Goal: Information Seeking & Learning: Learn about a topic

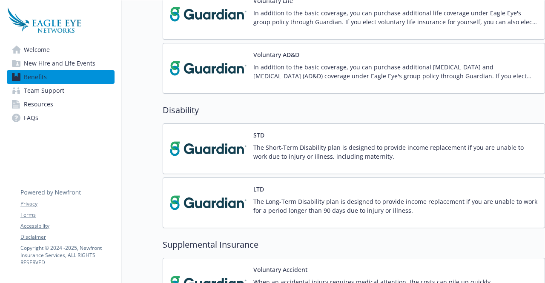
scroll to position [457, 6]
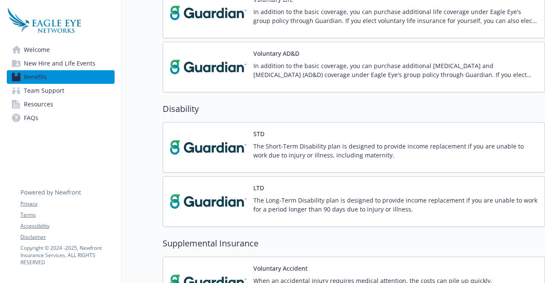
click at [80, 115] on link "FAQs" at bounding box center [61, 118] width 108 height 14
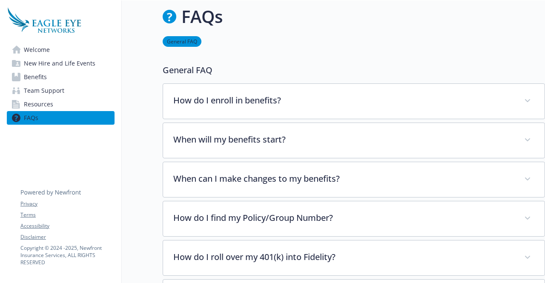
scroll to position [457, 6]
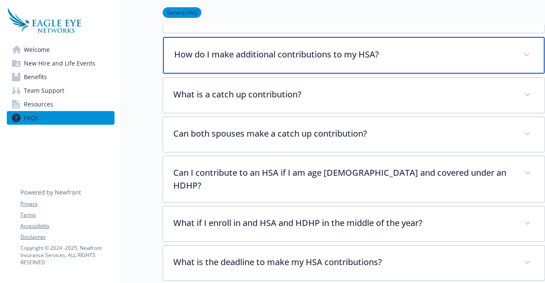
click at [265, 65] on div "How do I make additional contributions to my HSA?" at bounding box center [354, 55] width 382 height 37
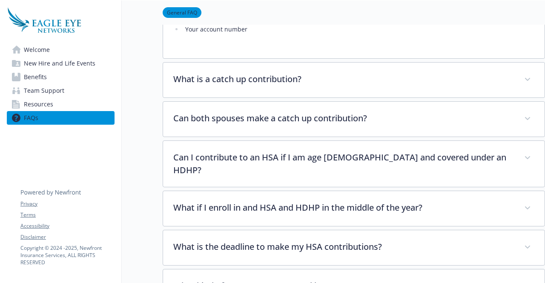
scroll to position [599, 0]
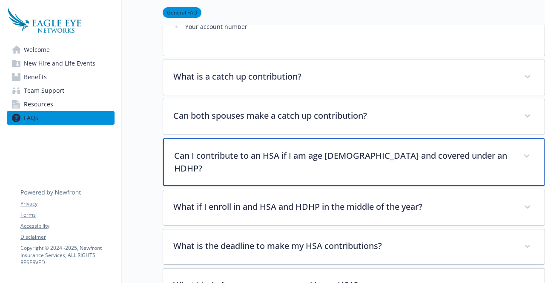
click at [297, 157] on p "Can I contribute to an HSA if I am age [DEMOGRAPHIC_DATA] and covered under an …" at bounding box center [343, 163] width 339 height 26
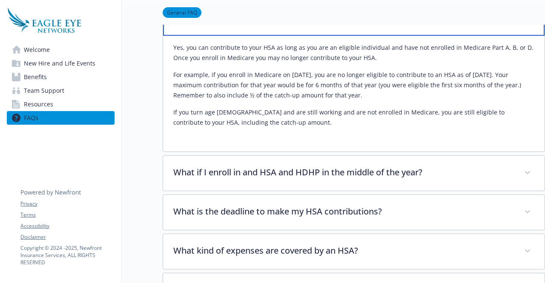
scroll to position [750, 0]
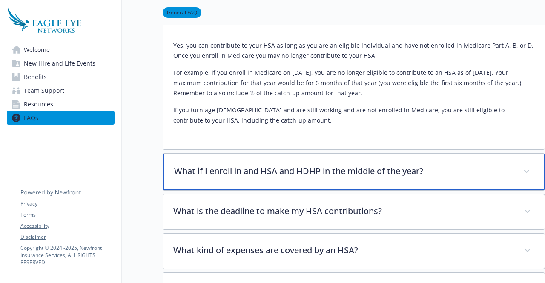
click at [297, 165] on p "What if I enroll in and HSA and HDHP in the middle of the year?" at bounding box center [343, 171] width 339 height 13
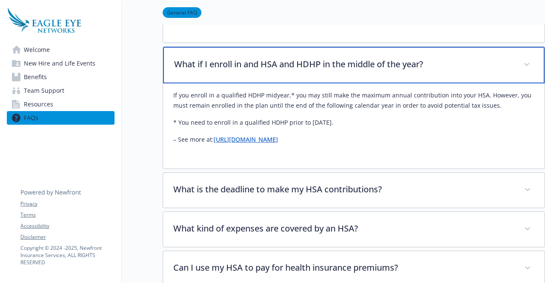
scroll to position [857, 0]
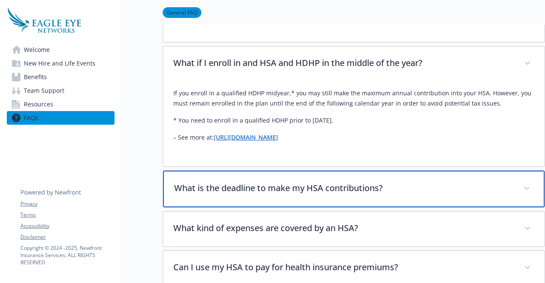
click at [297, 171] on div "What is the deadline to make my HSA contributions?" at bounding box center [354, 189] width 382 height 37
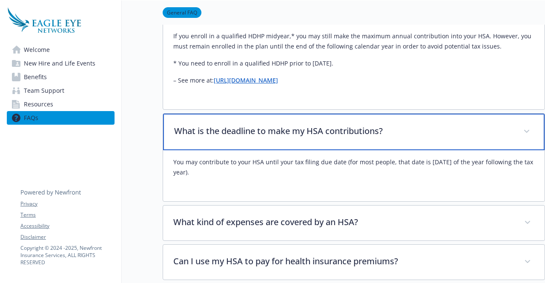
scroll to position [916, 0]
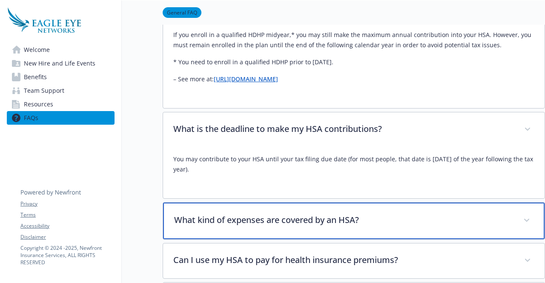
click at [290, 214] on p "What kind of expenses are covered by an HSA?" at bounding box center [343, 220] width 339 height 13
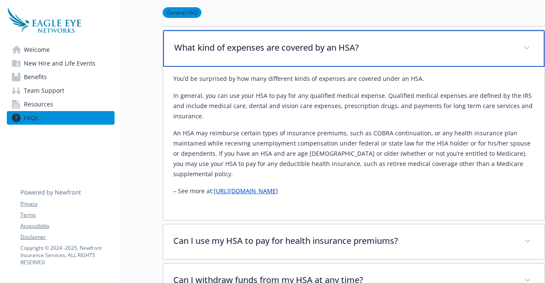
scroll to position [1089, 0]
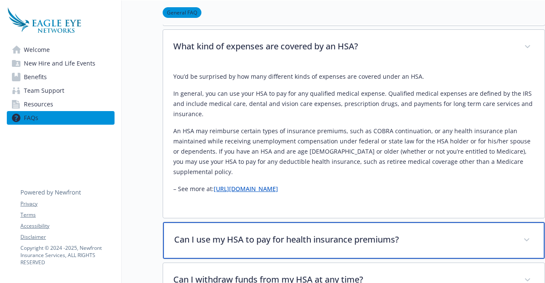
click at [293, 233] on p "Can I use my HSA to pay for health insurance premiums?" at bounding box center [343, 239] width 339 height 13
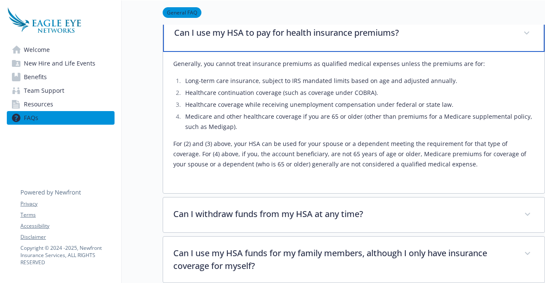
scroll to position [1323, 0]
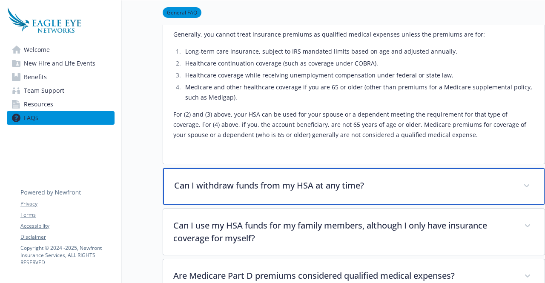
click at [299, 179] on p "Can I withdraw funds from my HSA at any time?" at bounding box center [343, 185] width 339 height 13
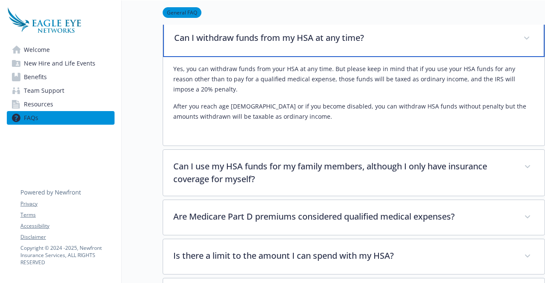
scroll to position [1472, 3]
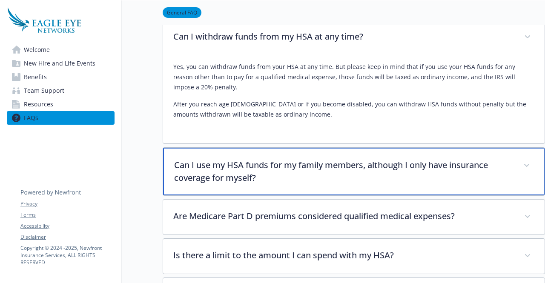
click at [300, 159] on p "Can I use my HSA funds for my family members, although I only have insurance co…" at bounding box center [343, 172] width 339 height 26
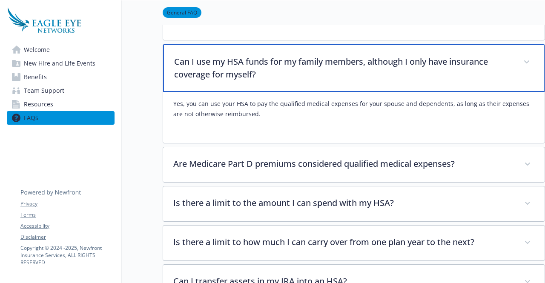
scroll to position [1578, 4]
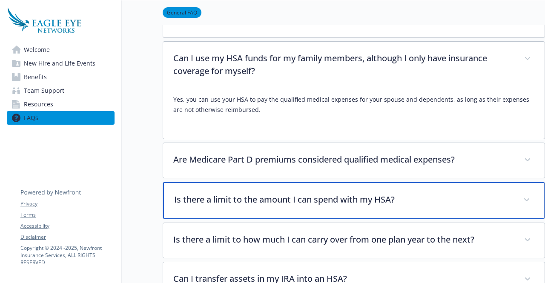
click at [300, 193] on p "Is there a limit to the amount I can spend with my HSA?" at bounding box center [343, 199] width 339 height 13
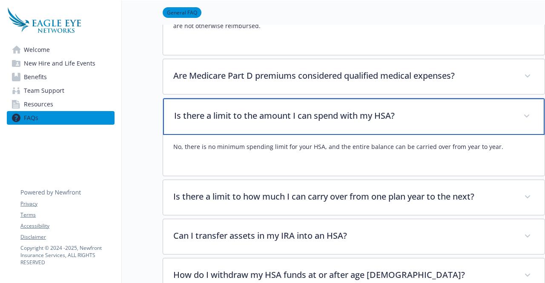
scroll to position [1661, 5]
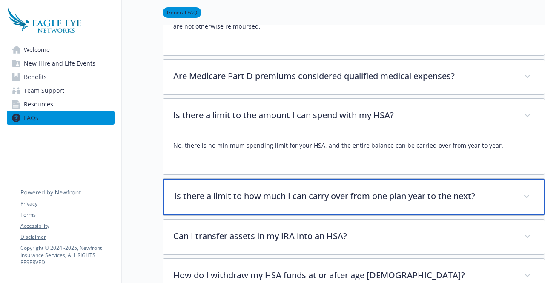
click at [304, 190] on p "Is there a limit to how much I can carry over from one plan year to the next?" at bounding box center [343, 196] width 339 height 13
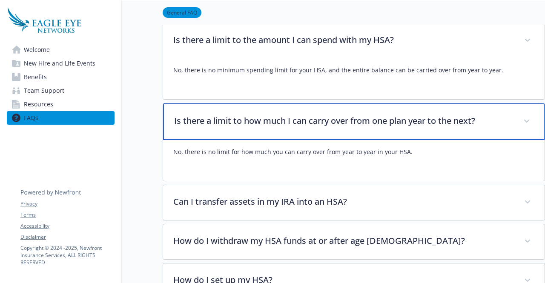
scroll to position [1738, 5]
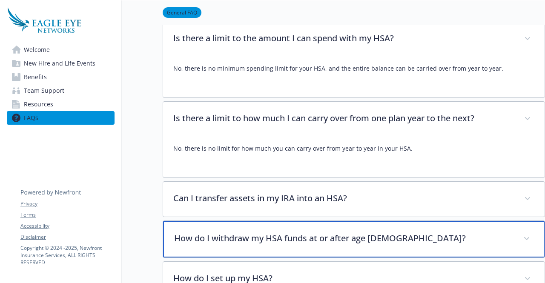
click at [321, 232] on p "How do I withdraw my HSA funds at or after age [DEMOGRAPHIC_DATA]?" at bounding box center [343, 238] width 339 height 13
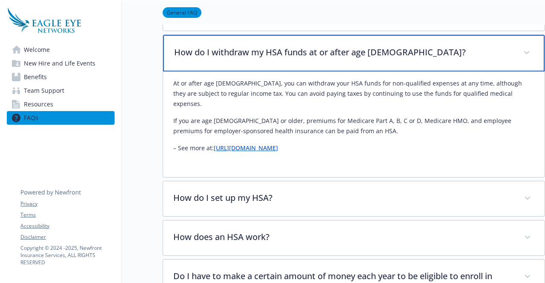
scroll to position [1931, 5]
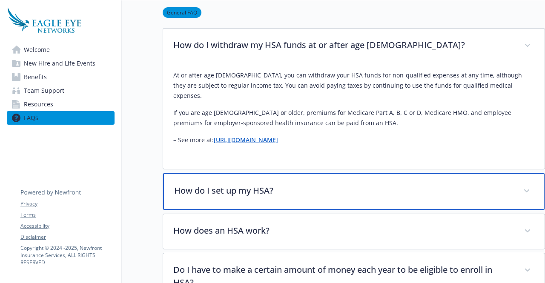
click at [321, 173] on div "How do I set up my HSA?" at bounding box center [354, 191] width 382 height 37
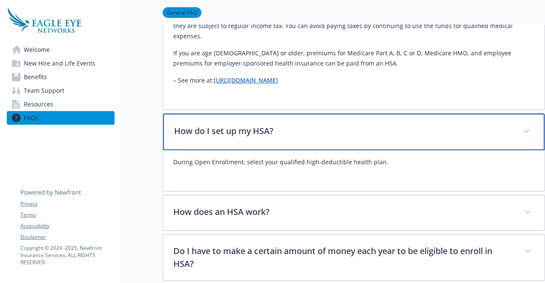
scroll to position [1994, 5]
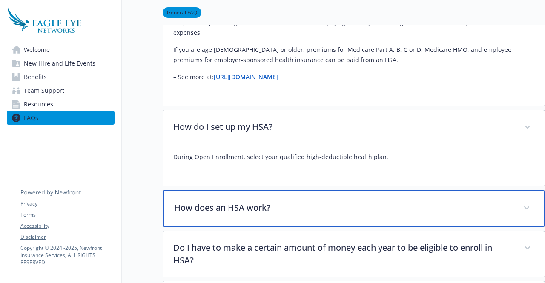
click at [322, 202] on p "How does an HSA work?" at bounding box center [343, 208] width 339 height 13
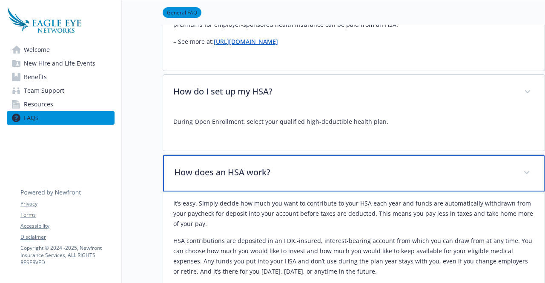
scroll to position [2030, 5]
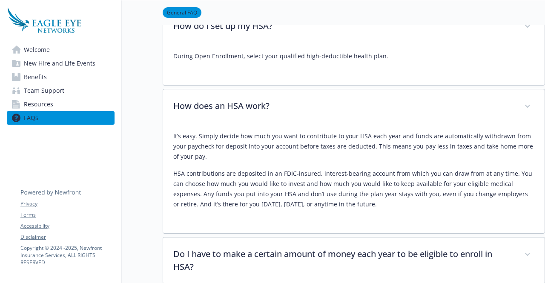
scroll to position [2099, 5]
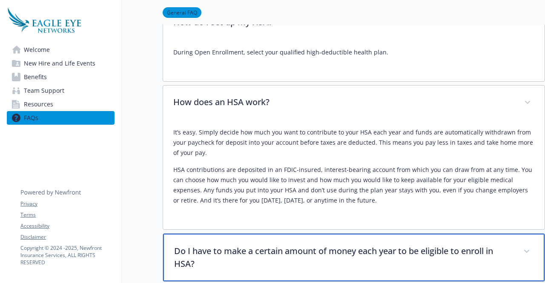
click at [248, 245] on p "Do I have to make a certain amount of money each year to be eligible to enroll …" at bounding box center [343, 258] width 339 height 26
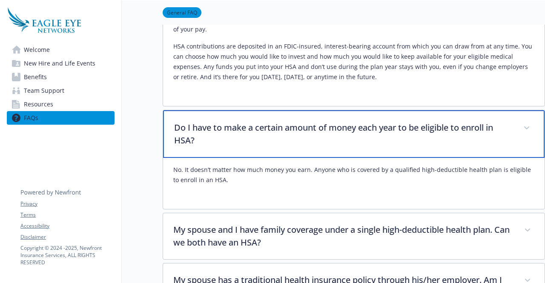
scroll to position [2256, 5]
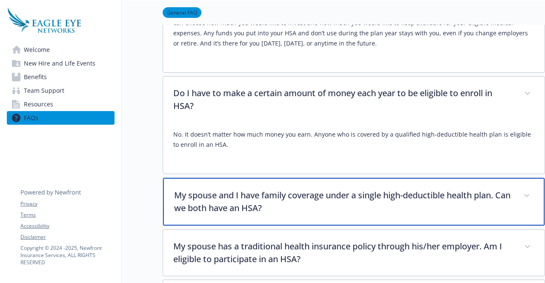
click at [254, 189] on p "My spouse and I have family coverage under a single high-deductible health plan…" at bounding box center [343, 202] width 339 height 26
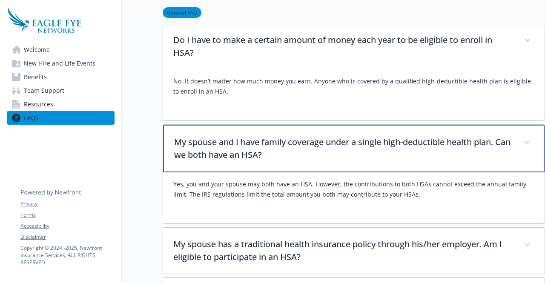
scroll to position [2328, 5]
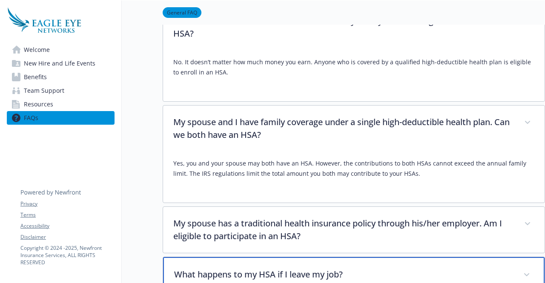
click at [266, 268] on p "What happens to my HSA if I leave my job?" at bounding box center [343, 274] width 339 height 13
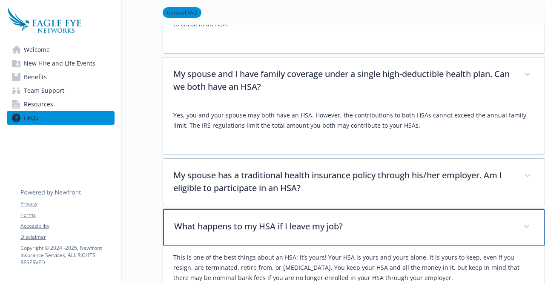
scroll to position [2378, 5]
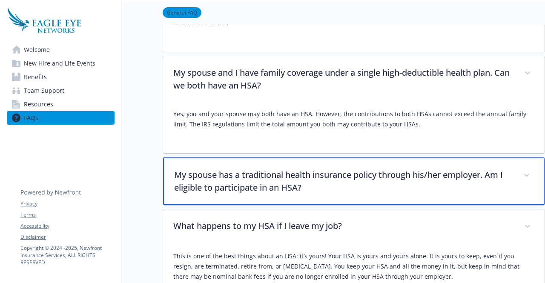
click at [274, 169] on p "My spouse has a traditional health insurance policy through his/her employer. A…" at bounding box center [343, 182] width 339 height 26
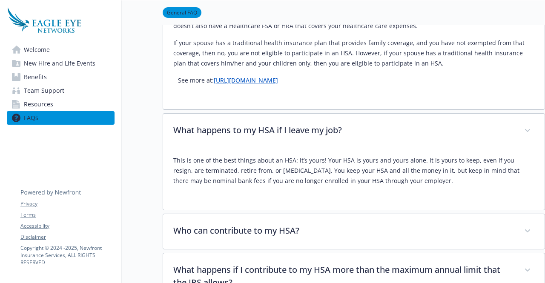
scroll to position [2627, 5]
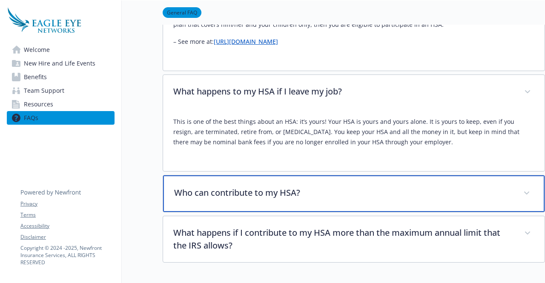
click at [274, 187] on p "Who can contribute to my HSA?" at bounding box center [343, 193] width 339 height 13
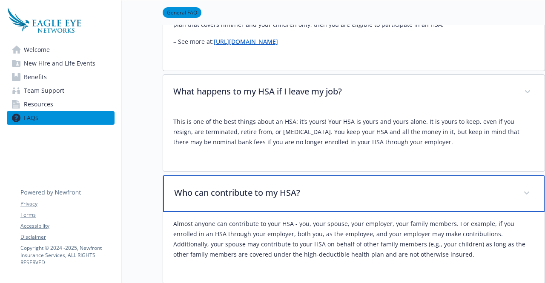
click at [276, 187] on p "Who can contribute to my HSA?" at bounding box center [343, 193] width 339 height 13
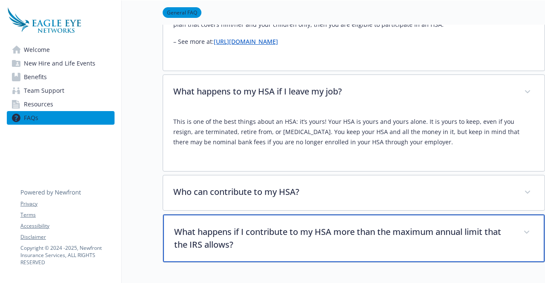
click at [291, 226] on p "What happens if I contribute to my HSA more than the maximum annual limit that …" at bounding box center [343, 239] width 339 height 26
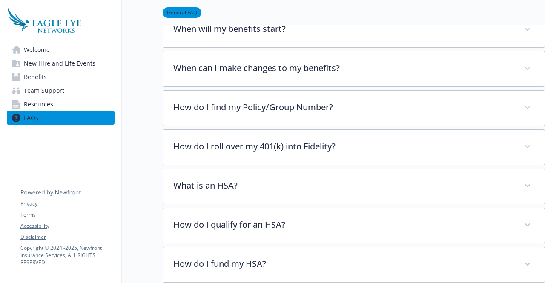
scroll to position [118, 5]
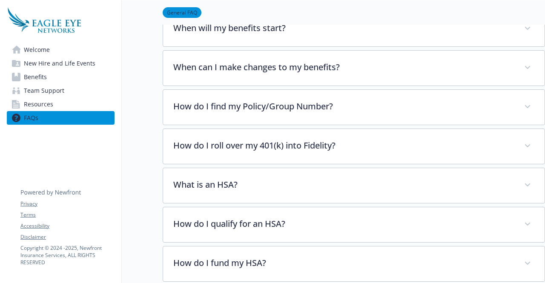
click at [68, 79] on link "Benefits" at bounding box center [61, 77] width 108 height 14
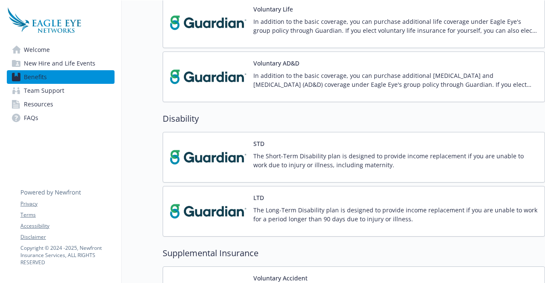
scroll to position [444, 6]
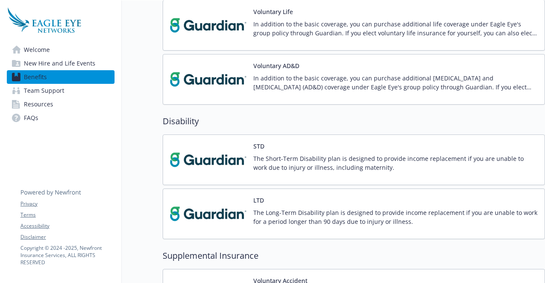
click at [323, 154] on p "The Short-Term Disability plan is designed to provide income replacement if you…" at bounding box center [396, 163] width 285 height 18
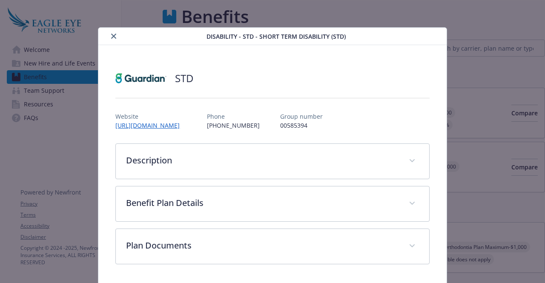
scroll to position [444, 6]
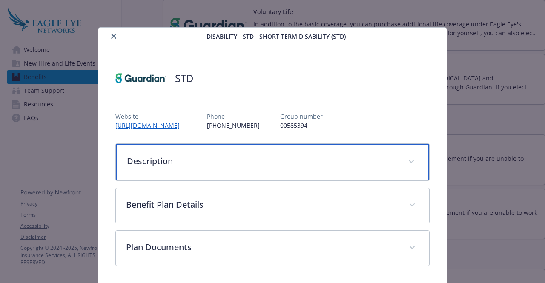
click at [153, 161] on p "Description" at bounding box center [262, 161] width 271 height 13
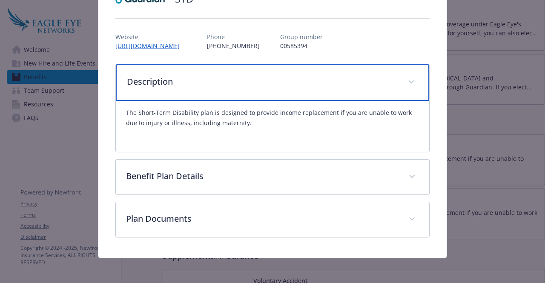
scroll to position [81, 0]
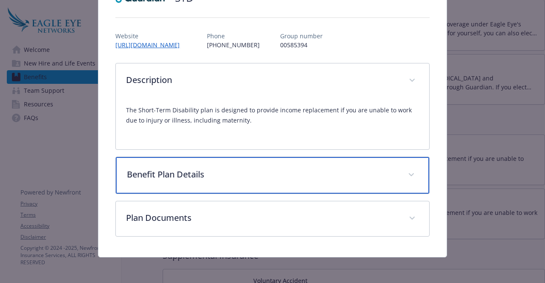
click at [169, 186] on div "Benefit Plan Details" at bounding box center [272, 175] width 313 height 37
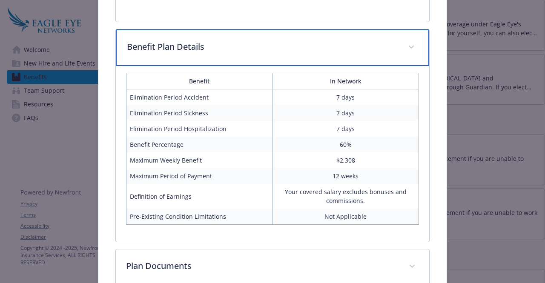
scroll to position [229, 0]
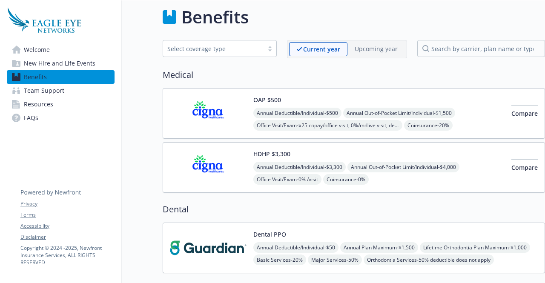
scroll to position [0, 6]
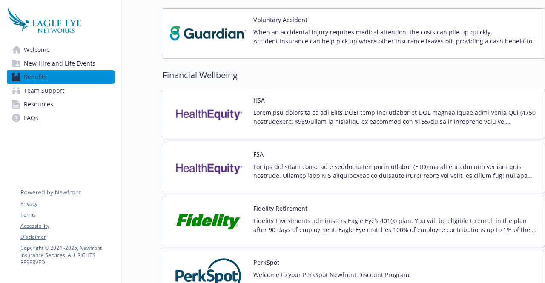
scroll to position [706, 0]
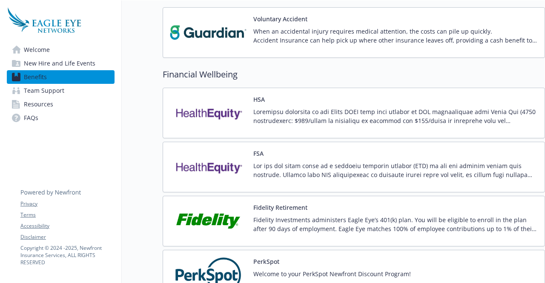
click at [289, 107] on p at bounding box center [396, 116] width 285 height 18
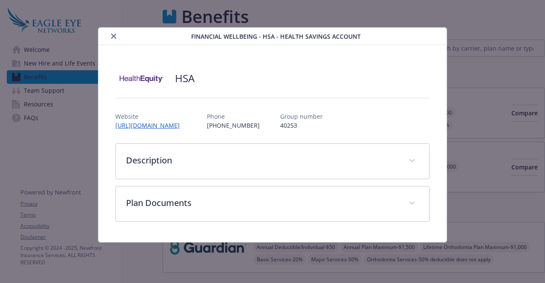
scroll to position [706, 0]
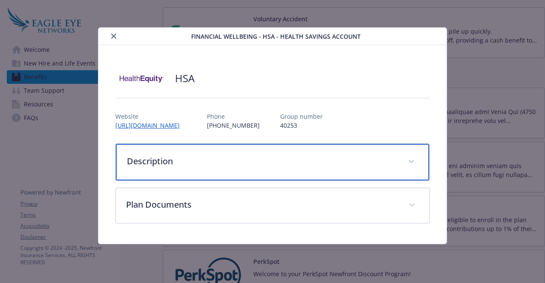
click at [277, 170] on div "Description" at bounding box center [272, 162] width 313 height 37
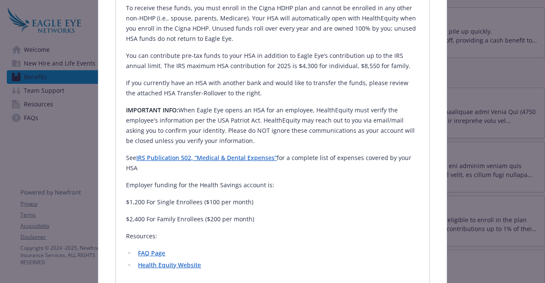
scroll to position [234, 0]
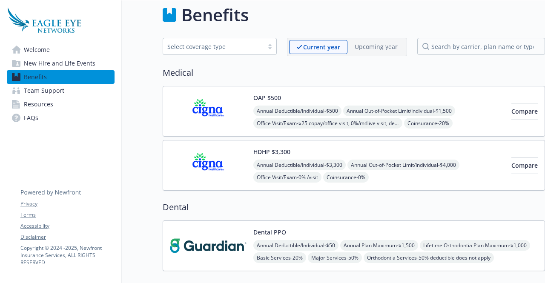
scroll to position [6, 6]
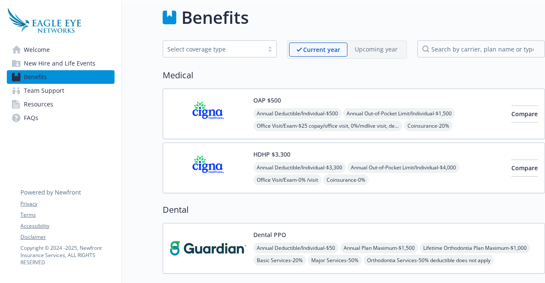
click at [323, 145] on div "HDHP $3,300 Annual Deductible/Individual - $3,300 Annual Out-of-Pocket Limit/In…" at bounding box center [354, 168] width 383 height 51
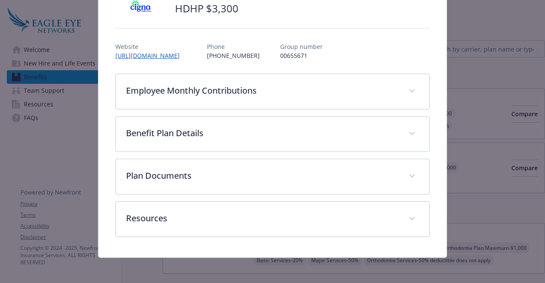
scroll to position [70, 0]
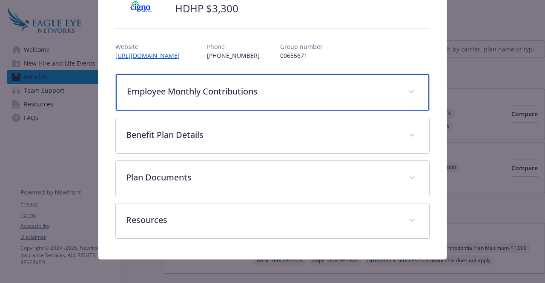
click at [270, 96] on div "Employee Monthly Contributions" at bounding box center [272, 92] width 313 height 37
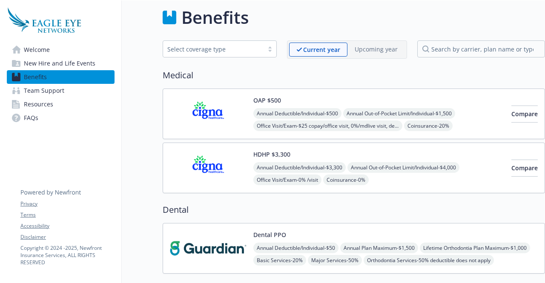
click at [43, 121] on link "FAQs" at bounding box center [61, 118] width 108 height 14
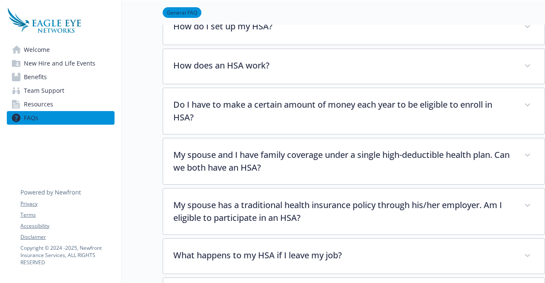
scroll to position [1095, 5]
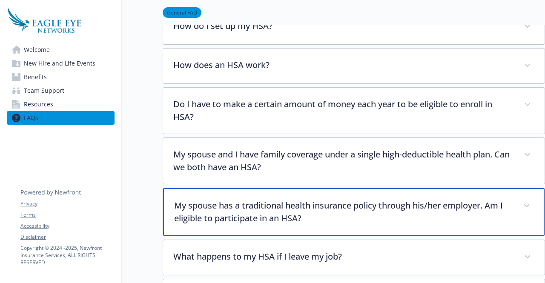
click at [271, 199] on p "My spouse has a traditional health insurance policy through his/her employer. A…" at bounding box center [343, 212] width 339 height 26
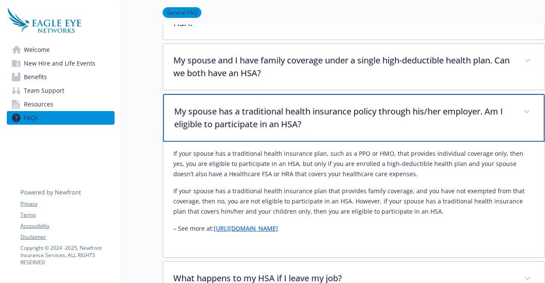
scroll to position [1188, 5]
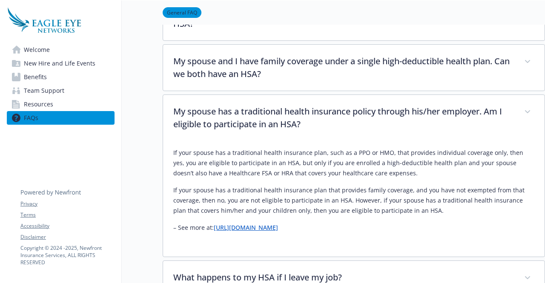
click at [70, 62] on span "New Hire and Life Events" at bounding box center [60, 64] width 72 height 14
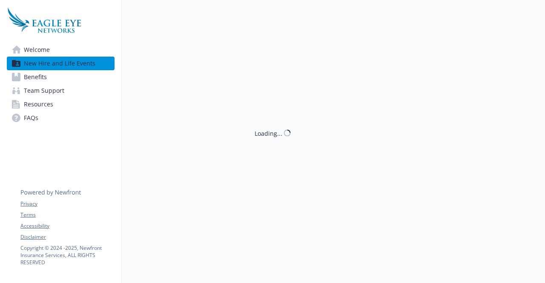
scroll to position [7, 5]
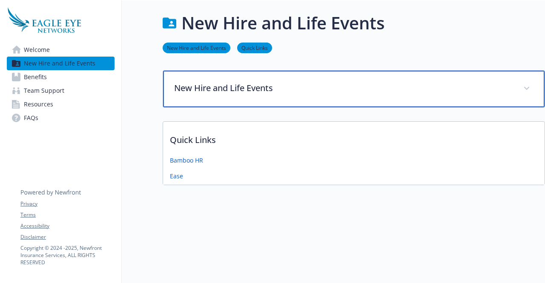
click at [233, 82] on p "New Hire and Life Events" at bounding box center [343, 88] width 339 height 13
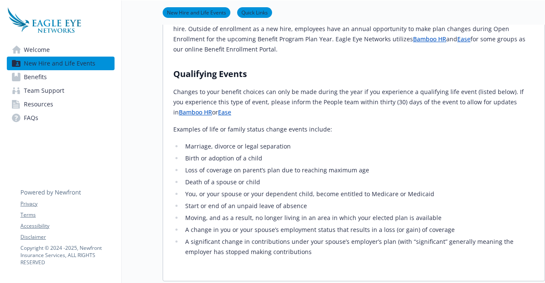
scroll to position [119, 5]
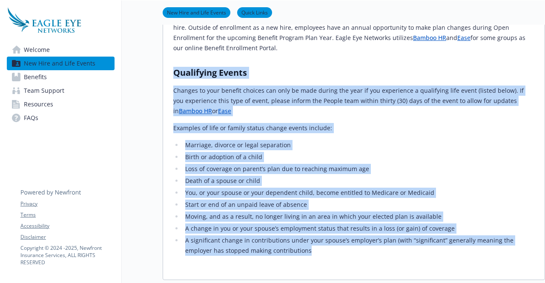
drag, startPoint x: 164, startPoint y: 69, endPoint x: 288, endPoint y: 253, distance: 221.9
click at [288, 253] on div "New Hires New hires can enroll at any time within thirty (30) days of their hir…" at bounding box center [354, 133] width 382 height 293
copy div "Qualifying Events Changes to your benefit choices can only be made during the y…"
click at [60, 78] on link "Benefits" at bounding box center [61, 77] width 108 height 14
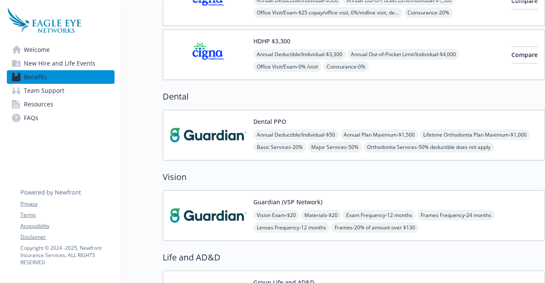
scroll to position [0, 5]
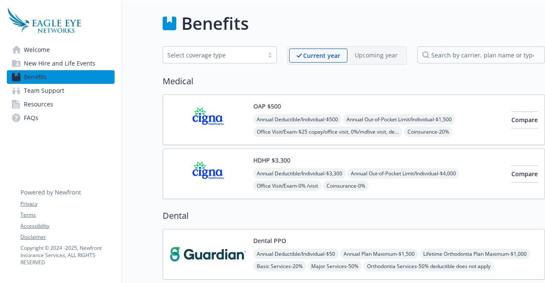
click at [225, 245] on img at bounding box center [208, 254] width 77 height 36
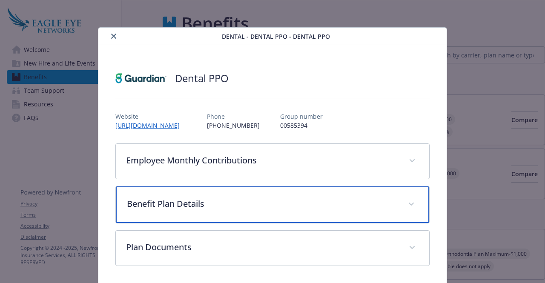
click at [231, 199] on p "Benefit Plan Details" at bounding box center [262, 204] width 271 height 13
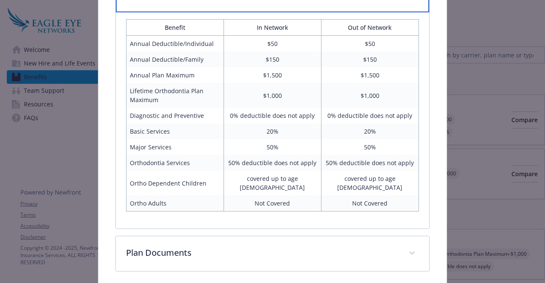
scroll to position [210, 0]
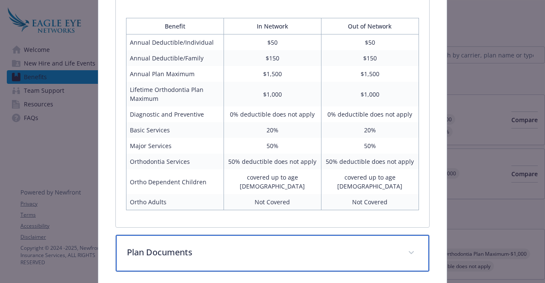
click at [246, 246] on p "Plan Documents" at bounding box center [262, 252] width 271 height 13
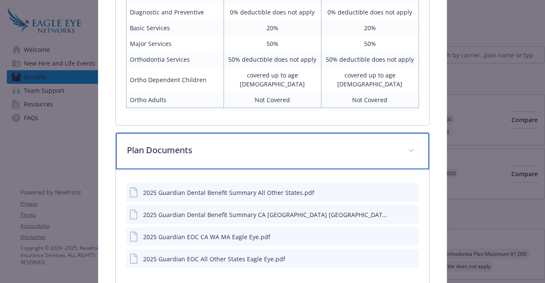
scroll to position [352, 0]
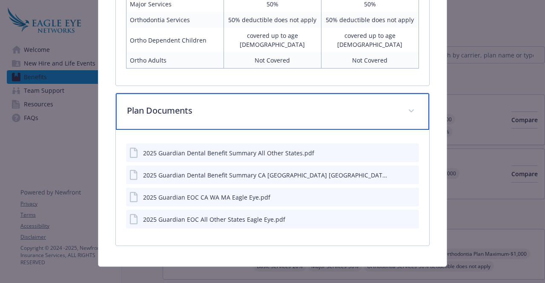
click at [222, 108] on div "Plan Documents" at bounding box center [272, 111] width 313 height 37
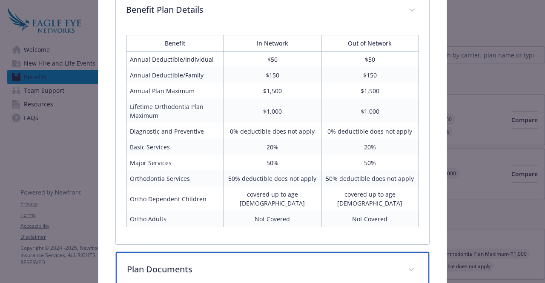
scroll to position [194, 0]
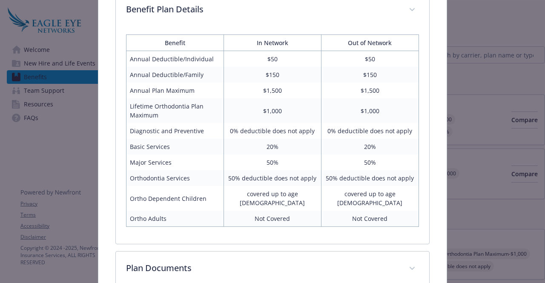
click at [224, 107] on td "$1,000" at bounding box center [273, 110] width 98 height 25
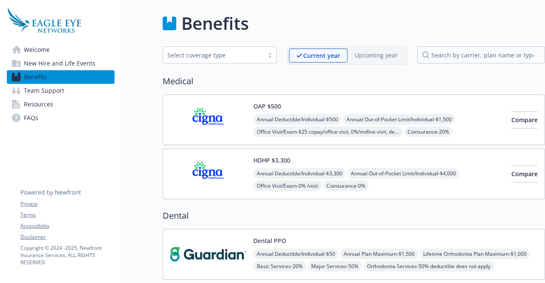
scroll to position [147, 5]
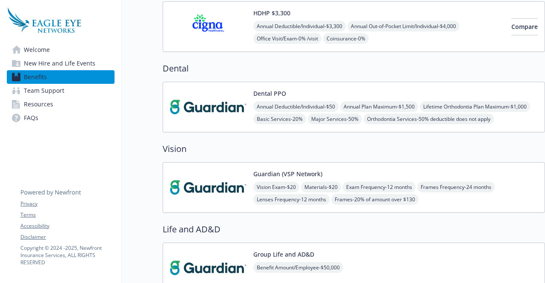
click at [241, 200] on img at bounding box center [208, 188] width 77 height 36
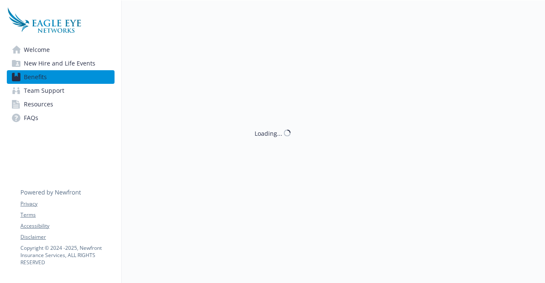
scroll to position [147, 5]
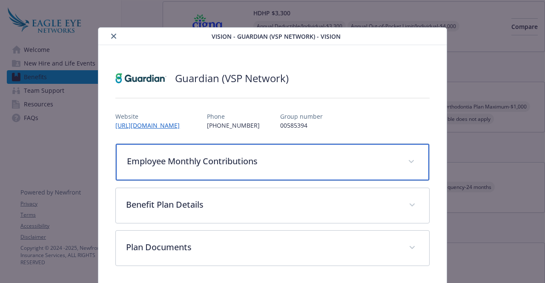
click at [227, 172] on div "Employee Monthly Contributions" at bounding box center [272, 162] width 313 height 37
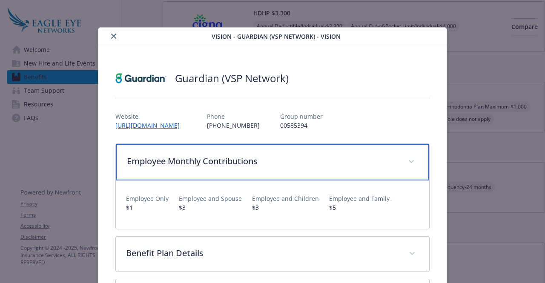
click at [224, 172] on div "Employee Monthly Contributions" at bounding box center [272, 162] width 313 height 37
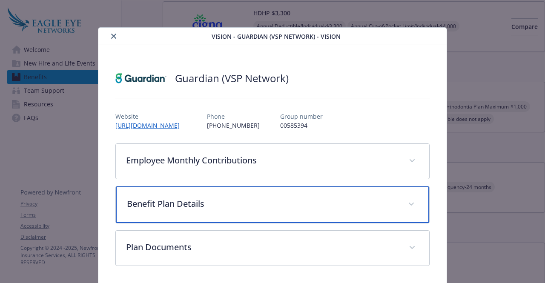
click at [210, 198] on p "Benefit Plan Details" at bounding box center [262, 204] width 271 height 13
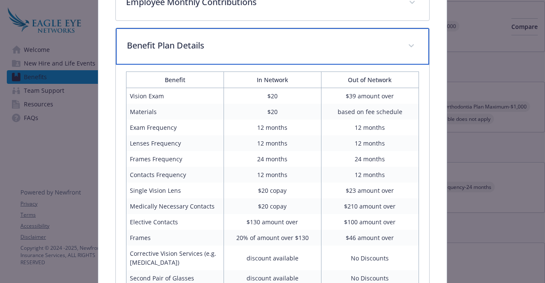
scroll to position [268, 0]
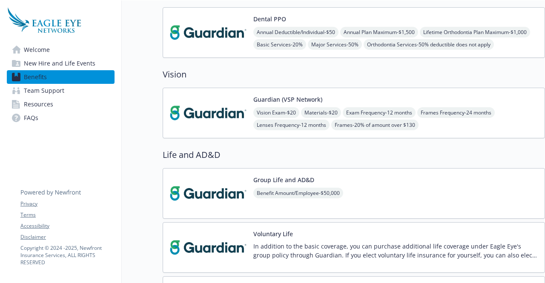
scroll to position [222, 3]
click at [229, 253] on img at bounding box center [208, 247] width 77 height 36
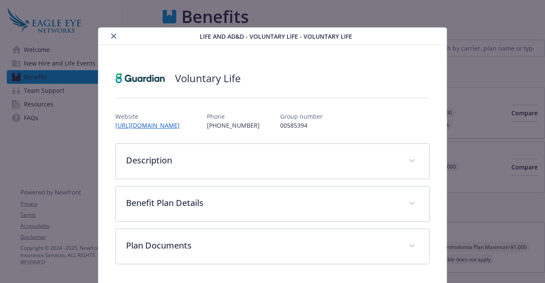
scroll to position [222, 3]
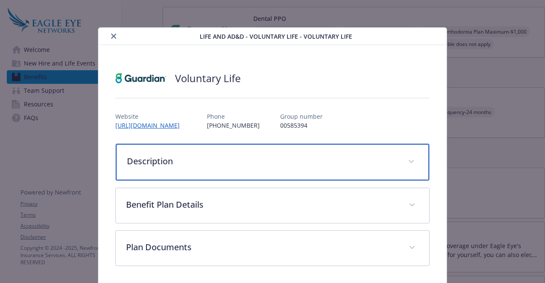
click at [258, 174] on div "Description" at bounding box center [272, 162] width 313 height 37
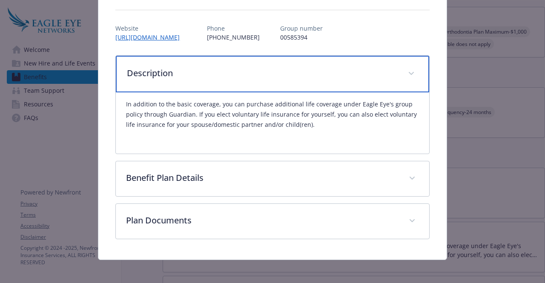
scroll to position [81, 0]
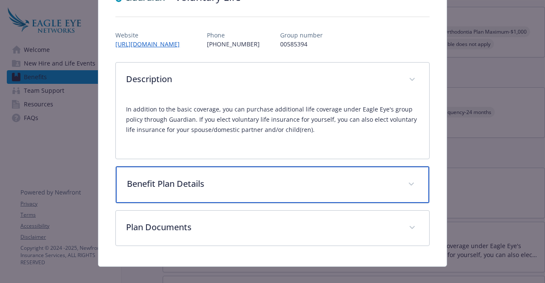
click at [259, 182] on p "Benefit Plan Details" at bounding box center [262, 184] width 271 height 13
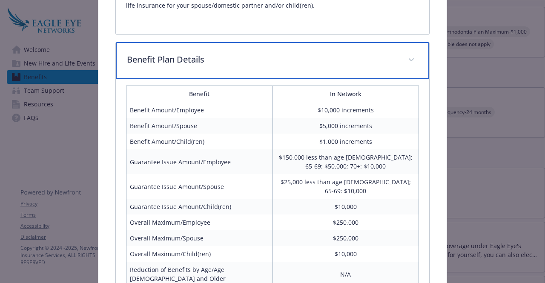
scroll to position [298, 0]
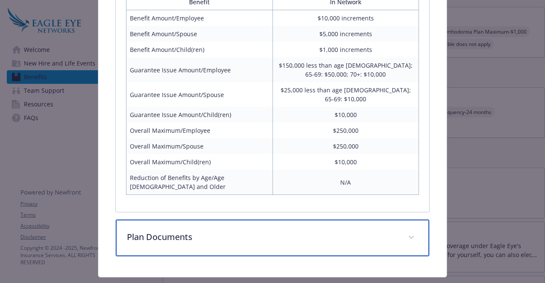
click at [283, 220] on div "Plan Documents" at bounding box center [272, 238] width 313 height 37
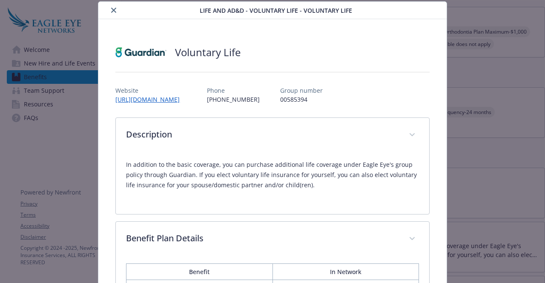
scroll to position [25, 0]
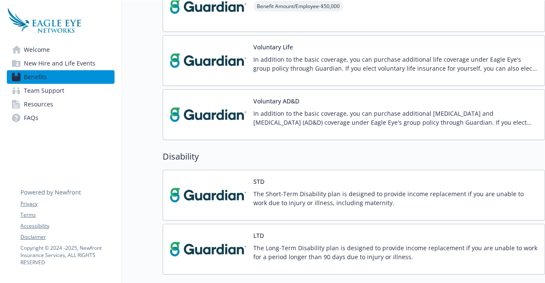
scroll to position [409, 6]
click at [294, 101] on div "Voluntary AD&D In addition to the basic coverage, you can purchase additional […" at bounding box center [396, 115] width 285 height 36
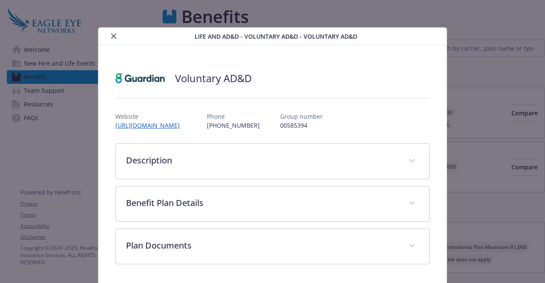
scroll to position [409, 6]
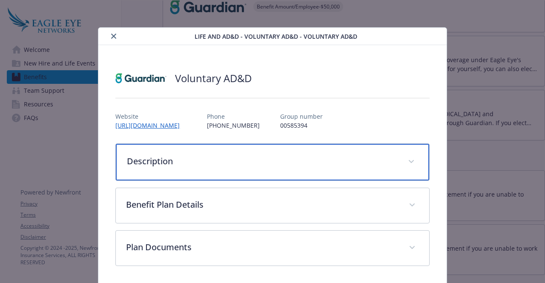
click at [280, 156] on p "Description" at bounding box center [262, 161] width 271 height 13
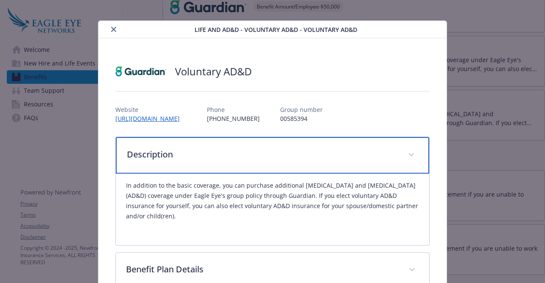
scroll to position [95, 0]
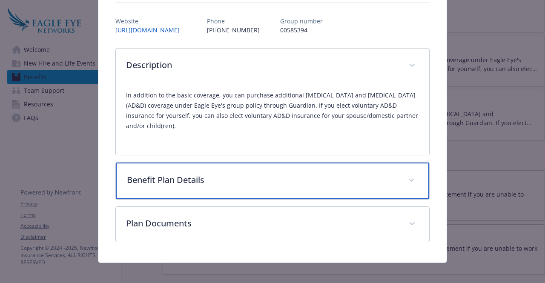
click at [280, 177] on p "Benefit Plan Details" at bounding box center [262, 180] width 271 height 13
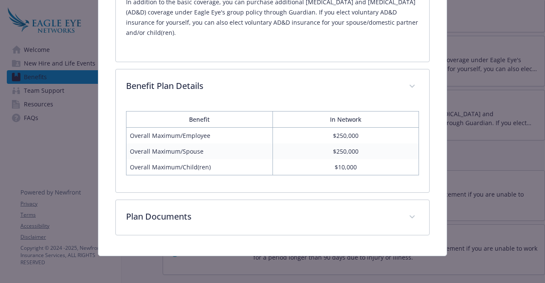
scroll to position [187, 0]
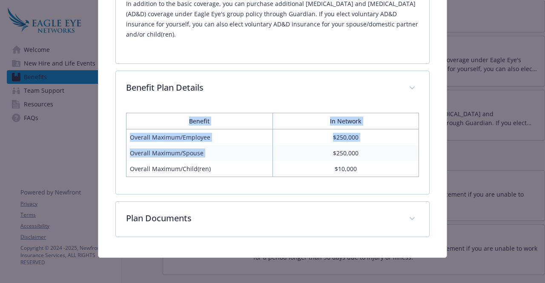
drag, startPoint x: 126, startPoint y: 116, endPoint x: 291, endPoint y: 146, distance: 167.6
click at [291, 146] on table "Benefit In Network Overall Maximum/Employee $250,000 Overall Maximum/Spouse $25…" at bounding box center [272, 145] width 293 height 64
click at [291, 146] on td "$250,000" at bounding box center [346, 153] width 146 height 16
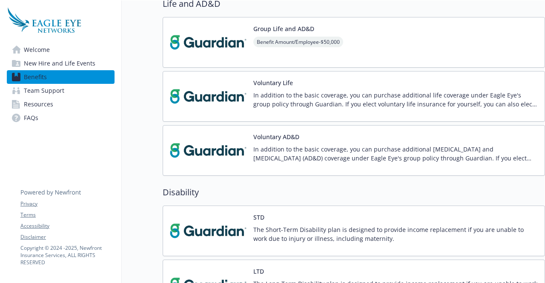
scroll to position [322, 6]
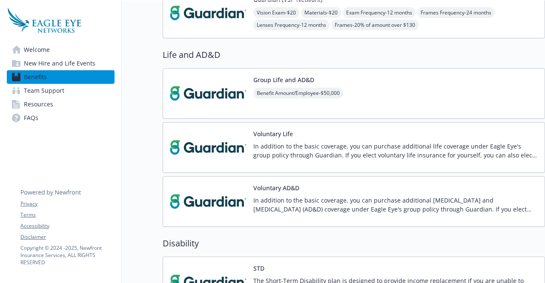
click at [367, 151] on p "In addition to the basic coverage, you can purchase additional life coverage un…" at bounding box center [396, 151] width 285 height 18
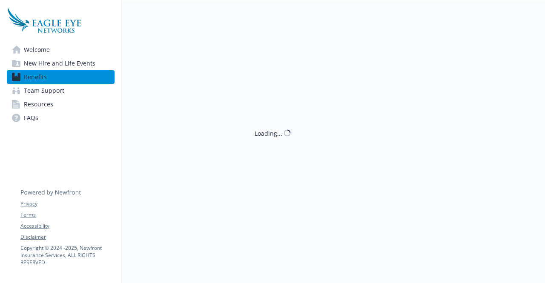
scroll to position [322, 6]
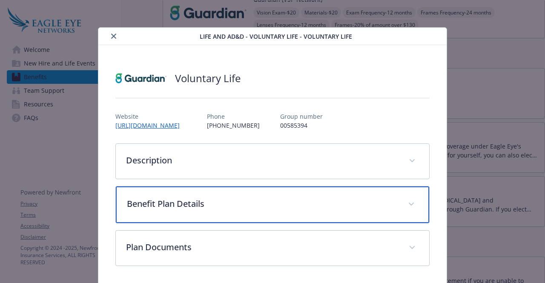
click at [253, 207] on p "Benefit Plan Details" at bounding box center [262, 204] width 271 height 13
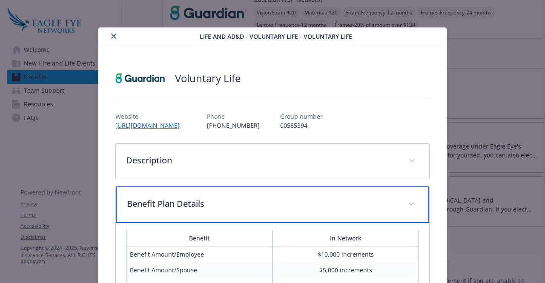
click at [253, 207] on p "Benefit Plan Details" at bounding box center [262, 204] width 271 height 13
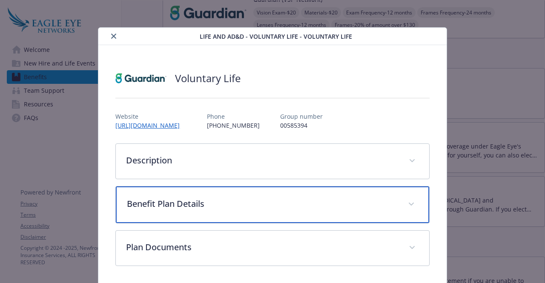
click at [253, 207] on p "Benefit Plan Details" at bounding box center [262, 204] width 271 height 13
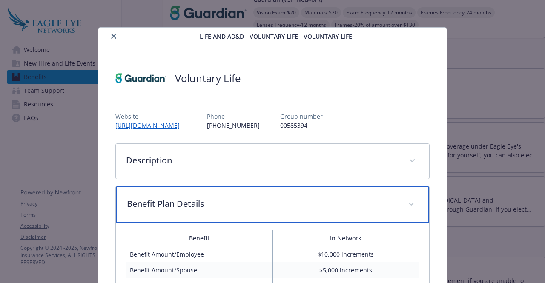
click at [253, 207] on p "Benefit Plan Details" at bounding box center [262, 204] width 271 height 13
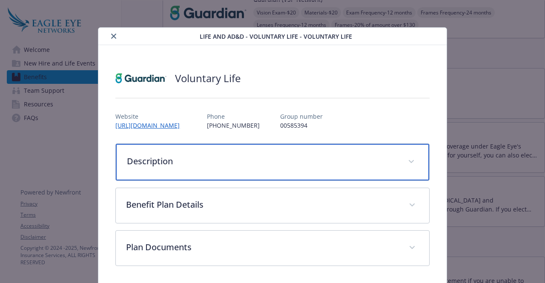
click at [271, 168] on div "Description" at bounding box center [272, 162] width 313 height 37
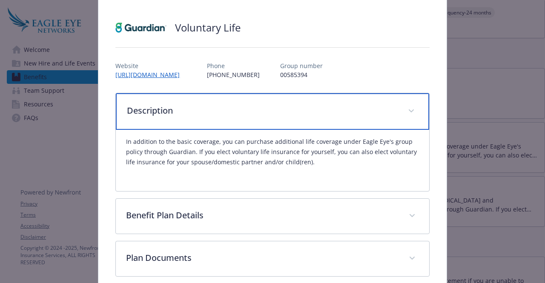
scroll to position [71, 0]
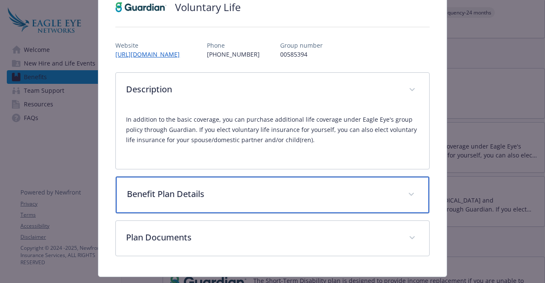
click at [270, 203] on div "Benefit Plan Details" at bounding box center [272, 195] width 313 height 37
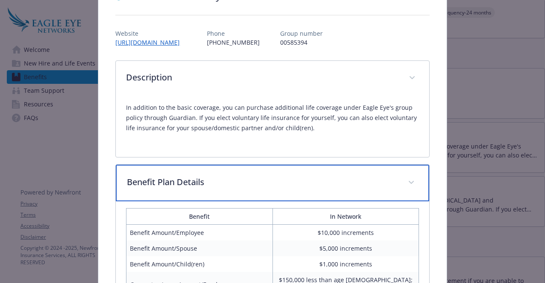
scroll to position [0, 0]
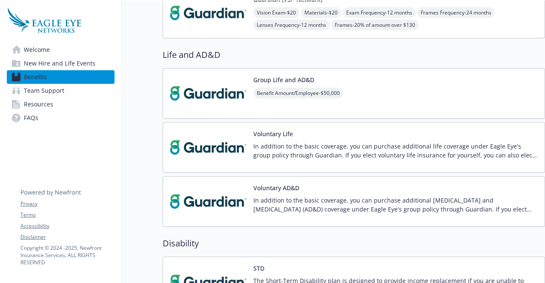
click at [372, 206] on p "In addition to the basic coverage, you can purchase additional [MEDICAL_DATA] a…" at bounding box center [396, 205] width 285 height 18
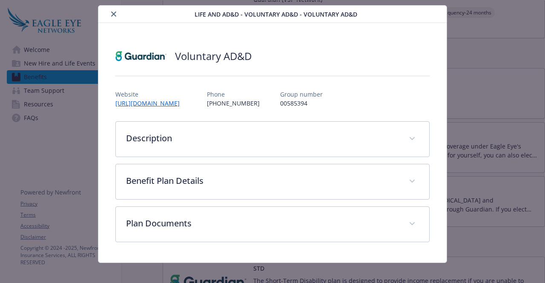
scroll to position [28, 0]
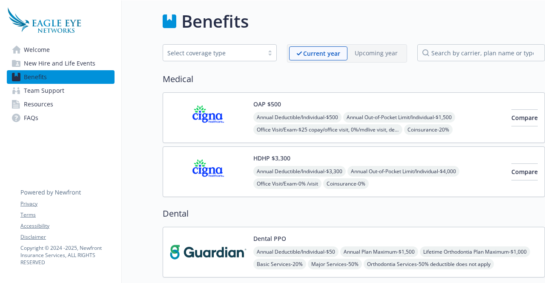
scroll to position [0, 6]
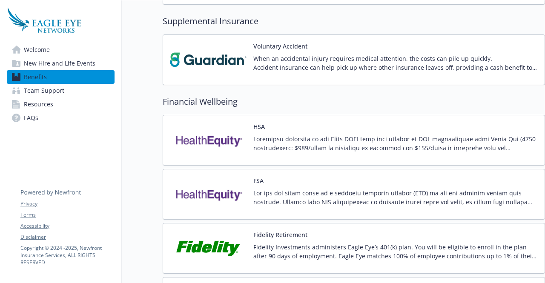
click at [427, 64] on p "When an accidental injury requires medical attention, the costs can pile up qui…" at bounding box center [396, 63] width 285 height 18
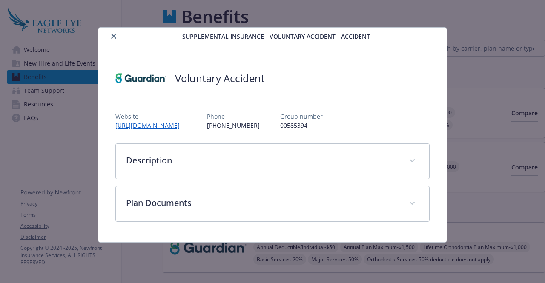
scroll to position [679, 6]
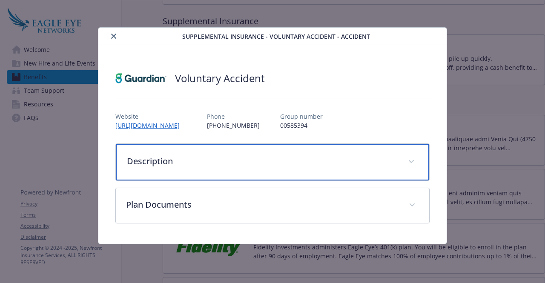
click at [251, 167] on div "Description" at bounding box center [272, 162] width 313 height 37
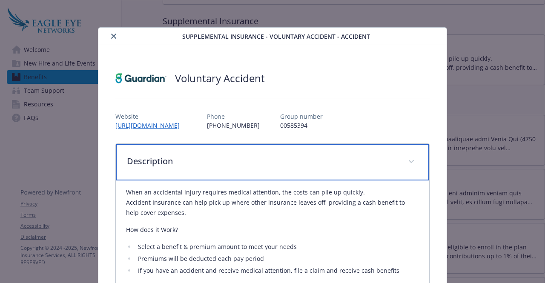
scroll to position [96, 0]
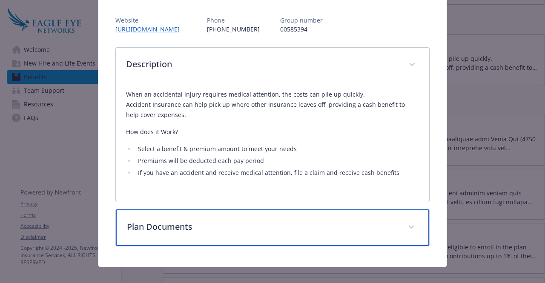
drag, startPoint x: 239, startPoint y: 225, endPoint x: 202, endPoint y: 214, distance: 38.4
click at [202, 221] on p "Plan Documents" at bounding box center [262, 227] width 271 height 13
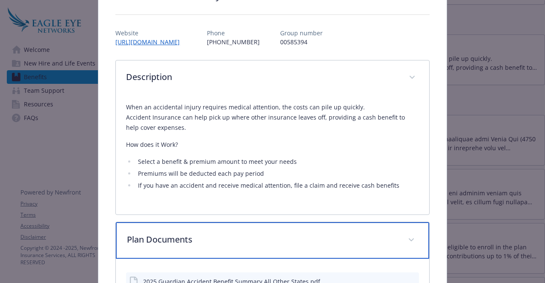
scroll to position [81, 0]
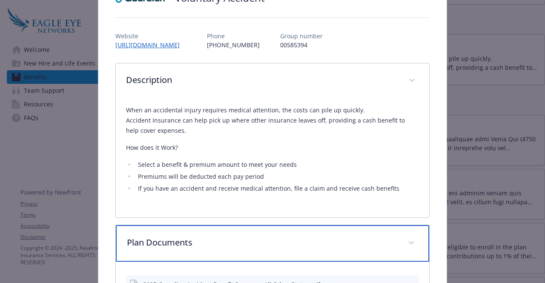
click at [202, 225] on div "Plan Documents" at bounding box center [272, 243] width 313 height 37
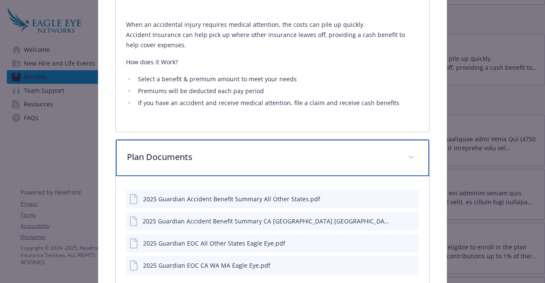
scroll to position [166, 0]
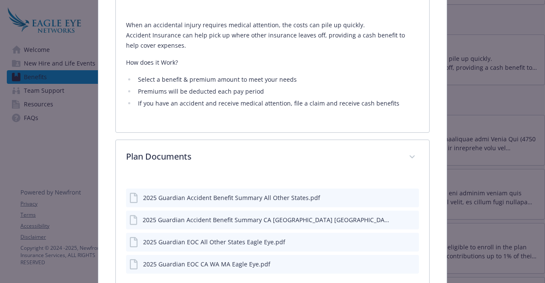
click at [228, 193] on div "2025 Guardian Accident Benefit Summary All Other States.pdf" at bounding box center [231, 197] width 177 height 9
click at [407, 194] on icon "preview file" at bounding box center [411, 197] width 8 height 6
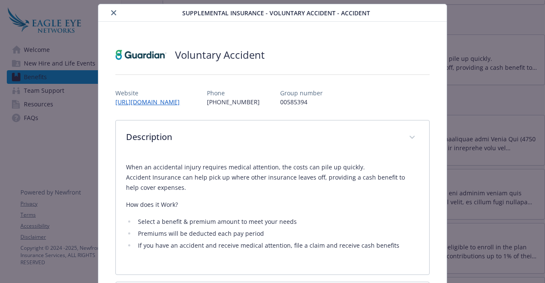
scroll to position [25, 0]
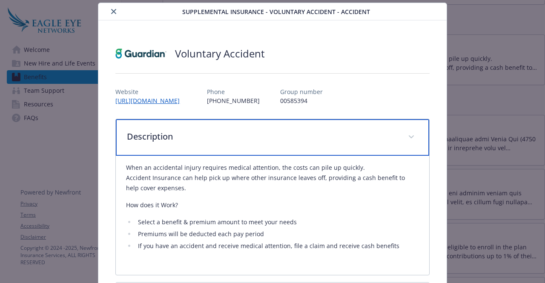
click at [219, 132] on p "Description" at bounding box center [262, 136] width 271 height 13
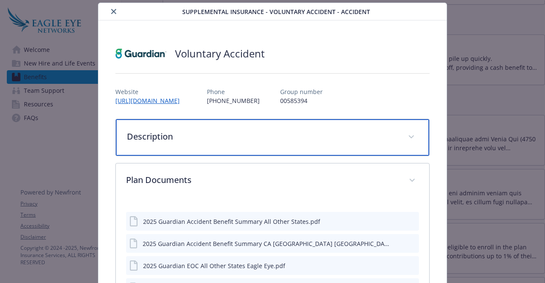
scroll to position [103, 0]
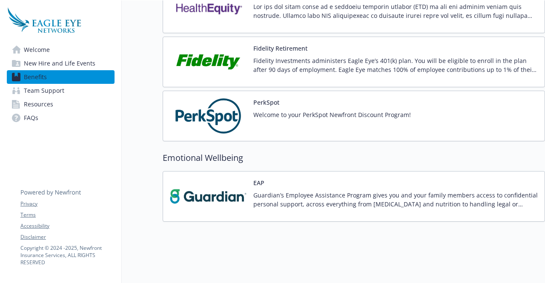
scroll to position [854, 6]
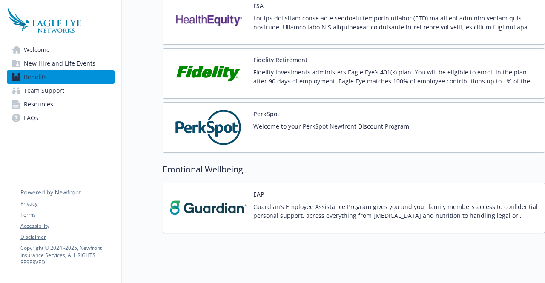
click at [336, 202] on p "Guardian’s Employee Assistance Program gives you and your family members access…" at bounding box center [396, 211] width 285 height 18
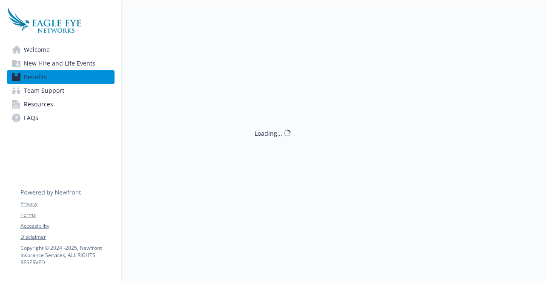
scroll to position [854, 6]
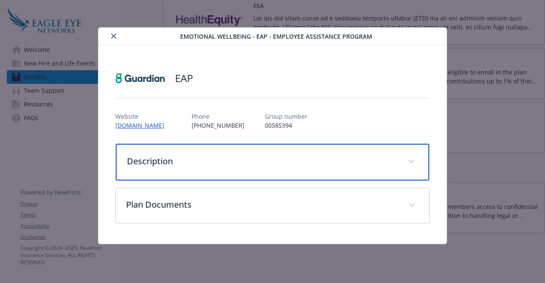
click at [313, 153] on div "Description" at bounding box center [272, 162] width 313 height 37
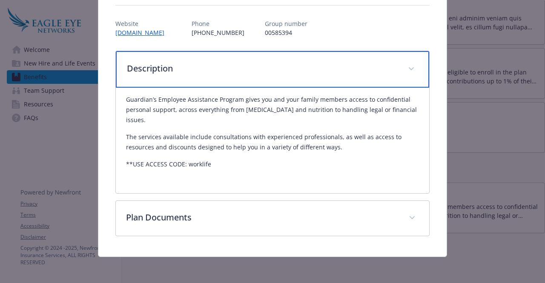
scroll to position [92, 0]
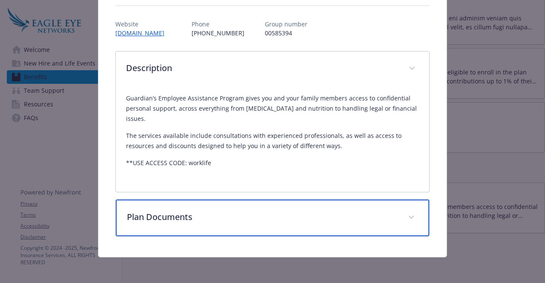
click at [285, 211] on p "Plan Documents" at bounding box center [262, 217] width 271 height 13
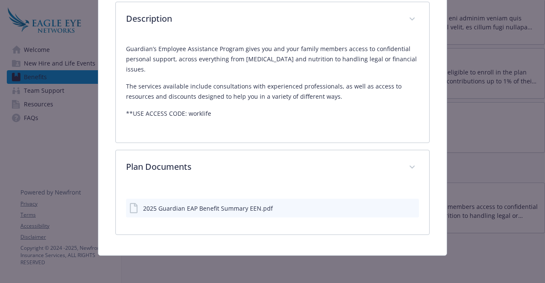
scroll to position [141, 0]
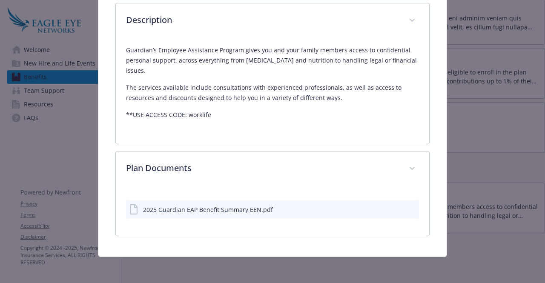
drag, startPoint x: 285, startPoint y: 211, endPoint x: 256, endPoint y: 207, distance: 28.9
click at [256, 207] on div "2025 Guardian EAP Benefit Summary EEN.pdf" at bounding box center [208, 209] width 130 height 9
click at [239, 205] on div "2025 Guardian EAP Benefit Summary EEN.pdf" at bounding box center [208, 209] width 130 height 9
click at [407, 207] on icon "preview file" at bounding box center [411, 209] width 8 height 6
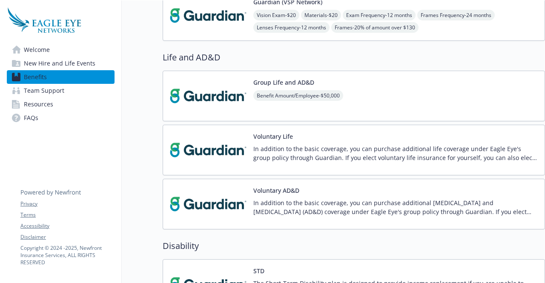
scroll to position [261, 6]
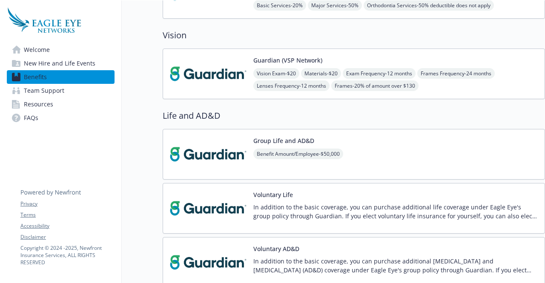
click at [352, 78] on div "Vision Exam - $20 Materials - $20 Exam Frequency - 12 months Frames Frequency -…" at bounding box center [396, 79] width 285 height 23
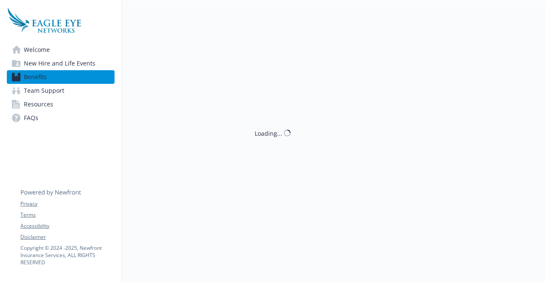
scroll to position [0, 6]
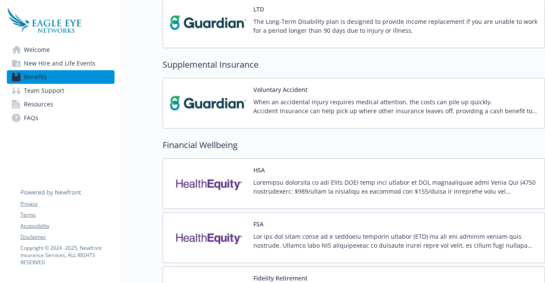
scroll to position [734, 6]
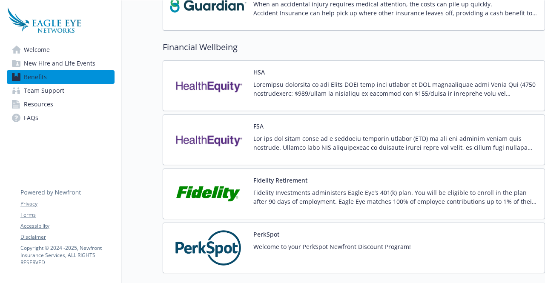
click at [286, 137] on p at bounding box center [396, 143] width 285 height 18
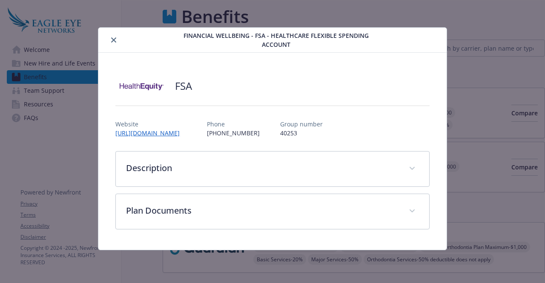
scroll to position [734, 6]
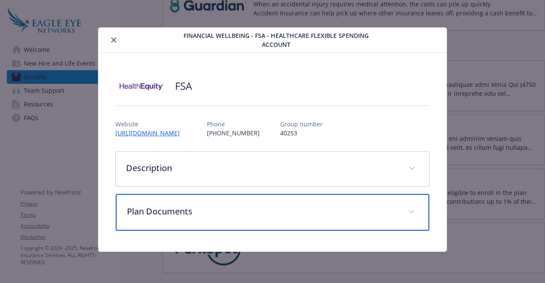
click at [233, 203] on div "Plan Documents" at bounding box center [272, 212] width 313 height 37
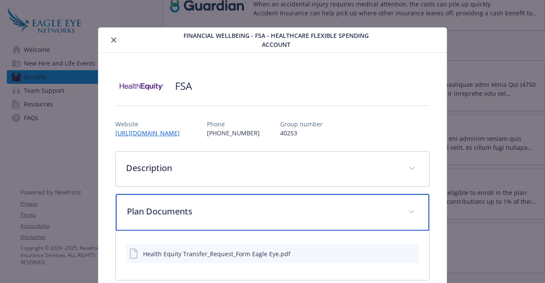
scroll to position [44, 0]
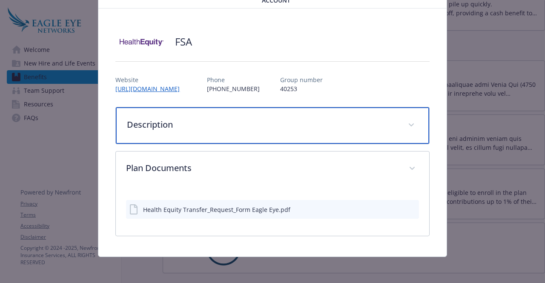
click at [239, 128] on p "Description" at bounding box center [262, 124] width 271 height 13
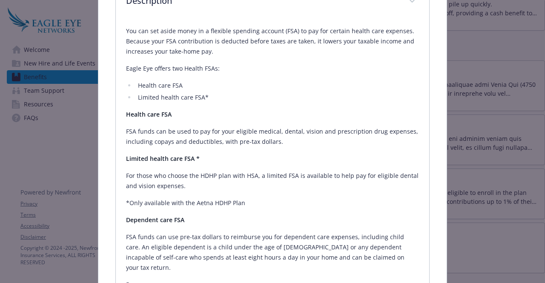
scroll to position [167, 0]
drag, startPoint x: 230, startPoint y: 178, endPoint x: 432, endPoint y: 170, distance: 202.1
click at [432, 170] on div "FSA Website [URL][DOMAIN_NAME] Phone [PHONE_NUMBER] Group number 40253 Descript…" at bounding box center [272, 201] width 348 height 630
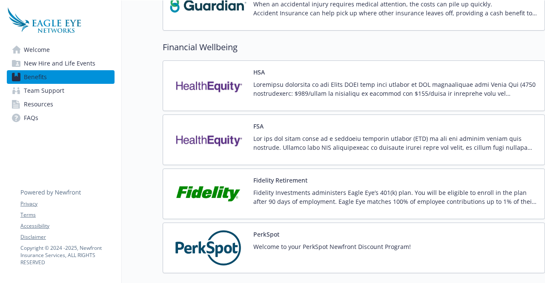
click at [403, 80] on p at bounding box center [396, 89] width 285 height 18
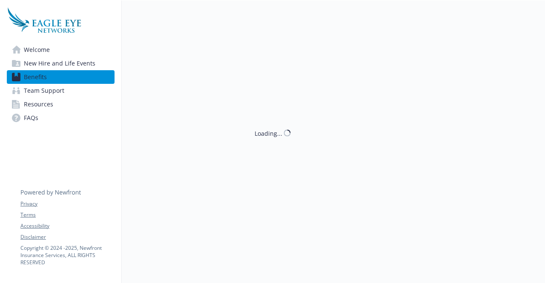
scroll to position [734, 6]
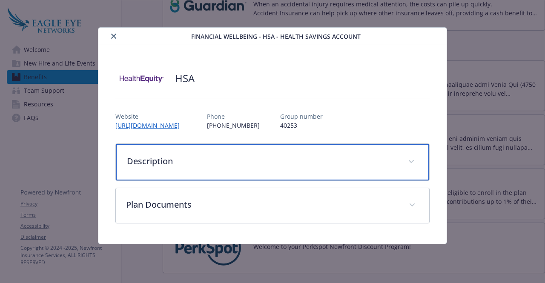
click at [295, 165] on p "Description" at bounding box center [262, 161] width 271 height 13
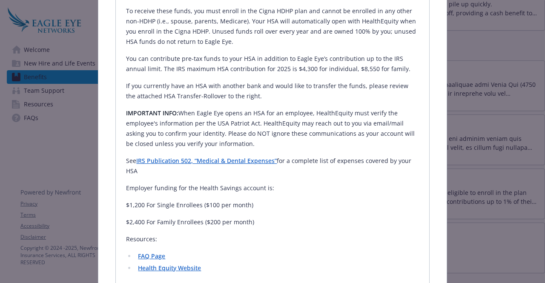
scroll to position [198, 0]
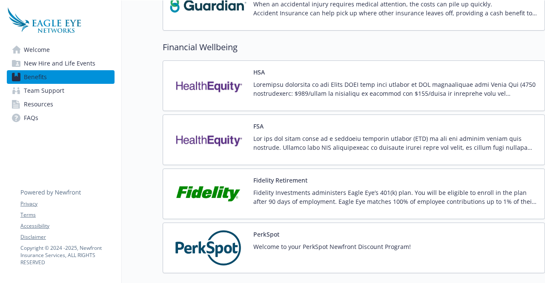
click at [387, 151] on div at bounding box center [396, 146] width 285 height 24
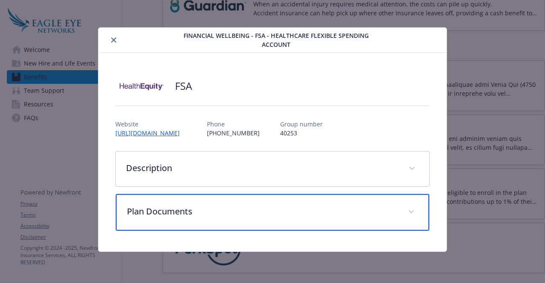
click at [271, 207] on p "Plan Documents" at bounding box center [262, 211] width 271 height 13
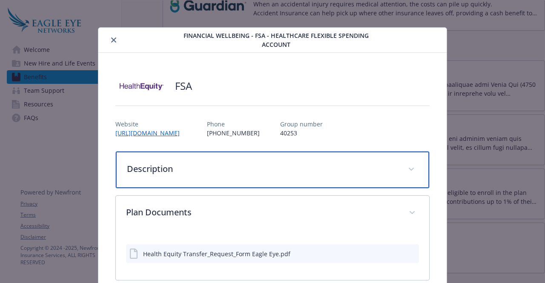
click at [273, 165] on p "Description" at bounding box center [262, 169] width 271 height 13
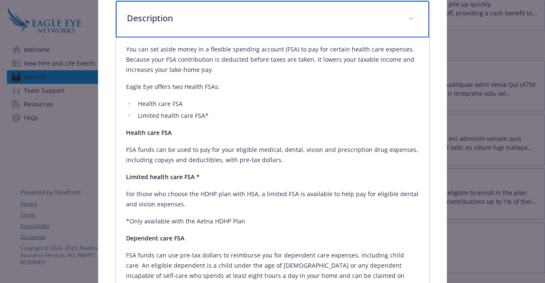
scroll to position [150, 0]
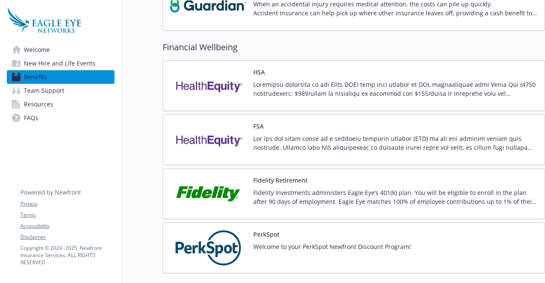
click at [212, 133] on img at bounding box center [208, 140] width 77 height 36
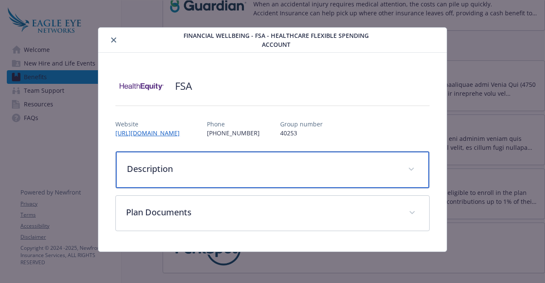
click at [207, 173] on p "Description" at bounding box center [262, 169] width 271 height 13
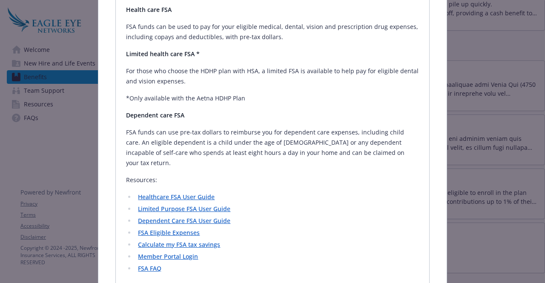
scroll to position [274, 0]
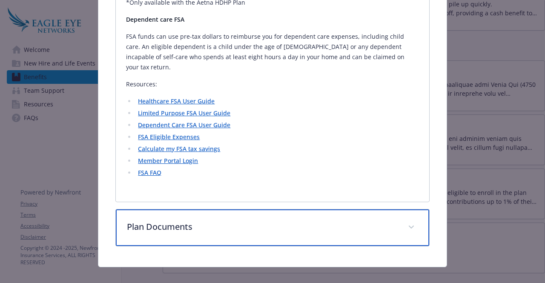
click at [210, 221] on p "Plan Documents" at bounding box center [262, 227] width 271 height 13
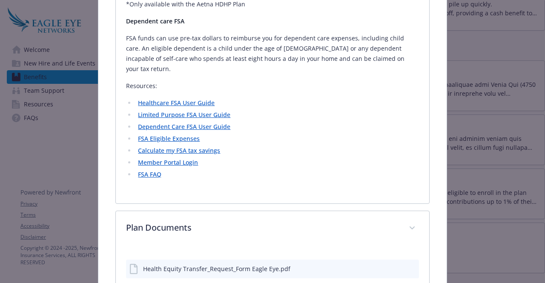
click at [229, 265] on div "Health Equity Transfer_Request_Form Eagle Eye.pdf" at bounding box center [216, 269] width 147 height 9
click at [407, 265] on icon "preview file" at bounding box center [411, 268] width 8 height 6
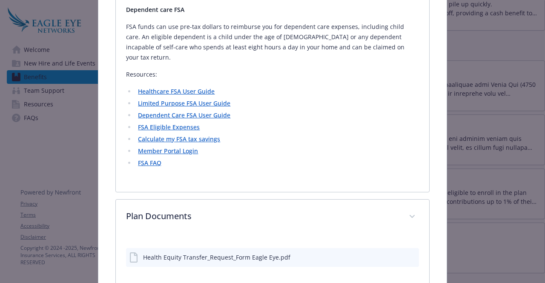
scroll to position [375, 0]
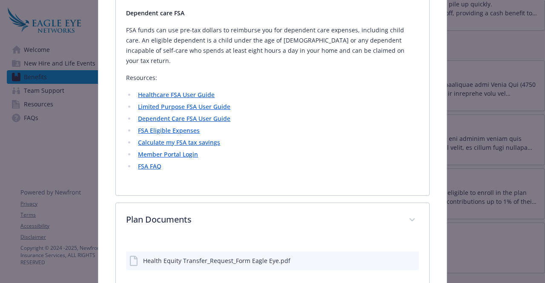
click at [149, 162] on link "FSA FAQ" at bounding box center [149, 166] width 23 height 8
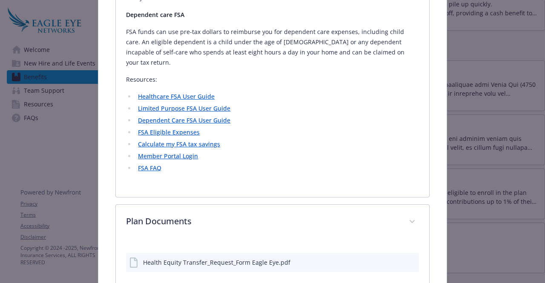
scroll to position [374, 0]
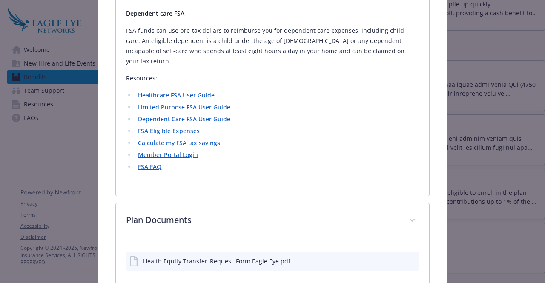
click at [183, 91] on link "Healthcare FSA User Guide" at bounding box center [176, 95] width 77 height 8
click at [154, 163] on link "FSA FAQ" at bounding box center [149, 167] width 23 height 8
click at [206, 115] on link "Dependent Care FSA User Guide" at bounding box center [184, 119] width 92 height 8
